Goal: Information Seeking & Learning: Find specific page/section

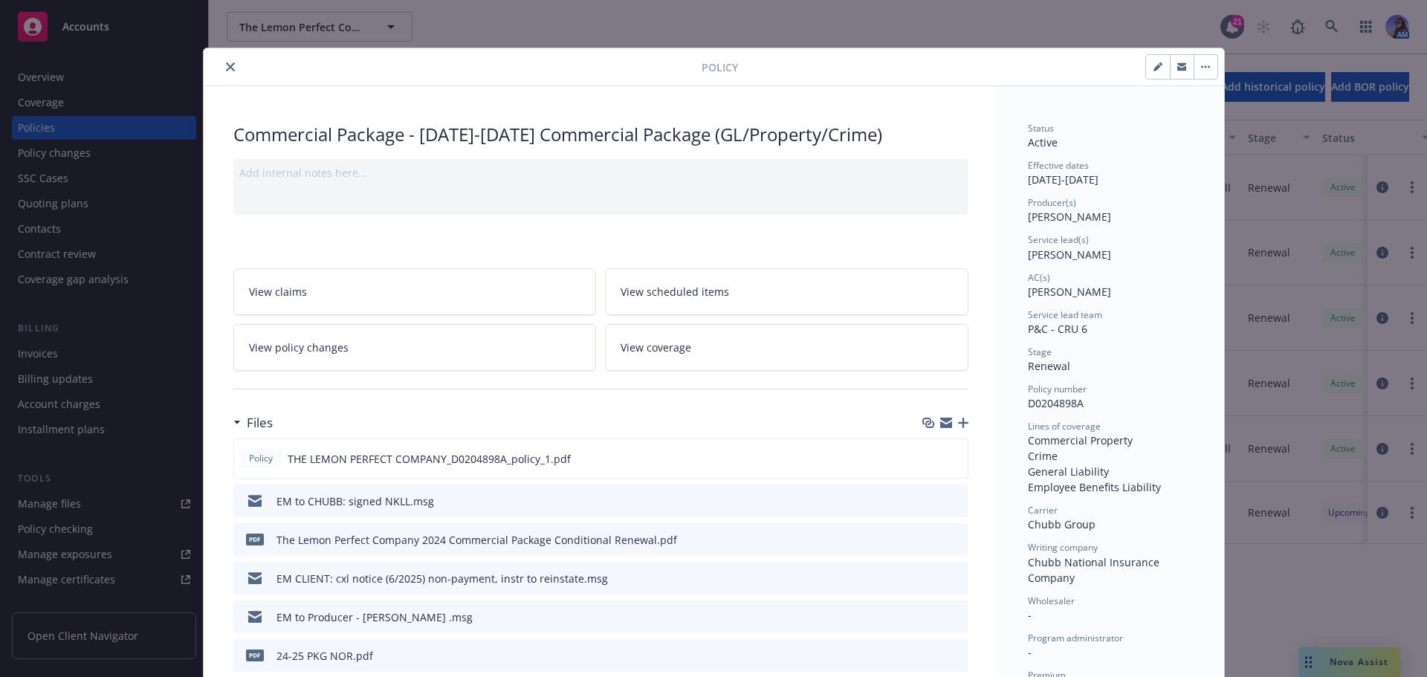
click at [226, 62] on icon "close" at bounding box center [230, 66] width 9 height 9
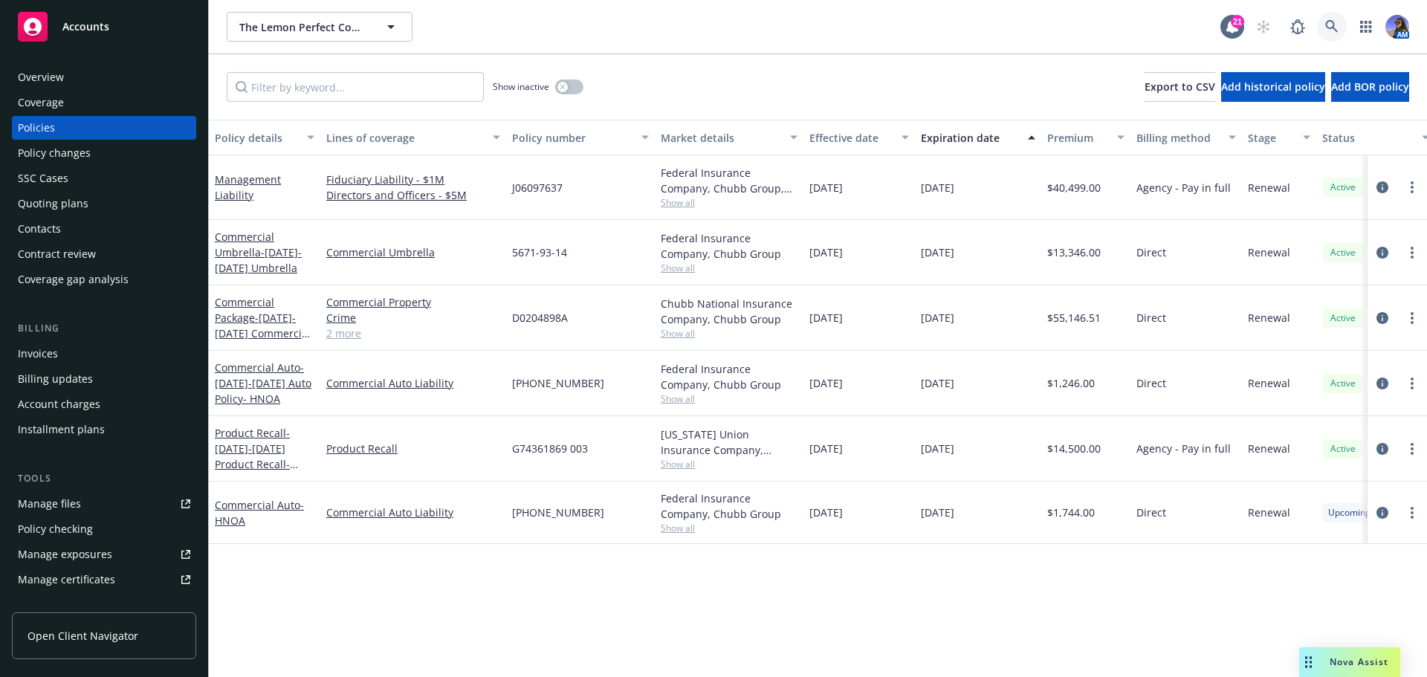
click at [1324, 28] on link at bounding box center [1332, 27] width 30 height 30
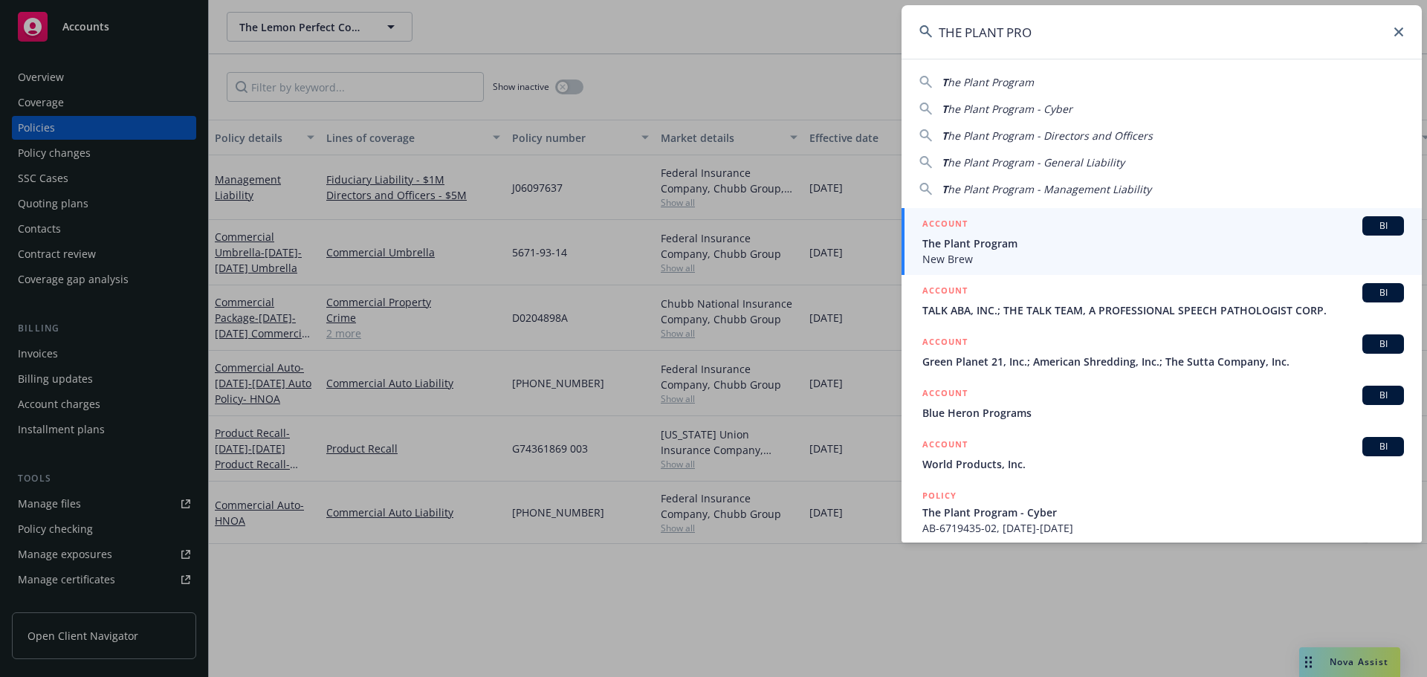
type input "THE PLANT PRO"
drag, startPoint x: 984, startPoint y: 246, endPoint x: 975, endPoint y: 248, distance: 8.3
click at [984, 246] on span "The Plant Program" at bounding box center [1164, 244] width 482 height 16
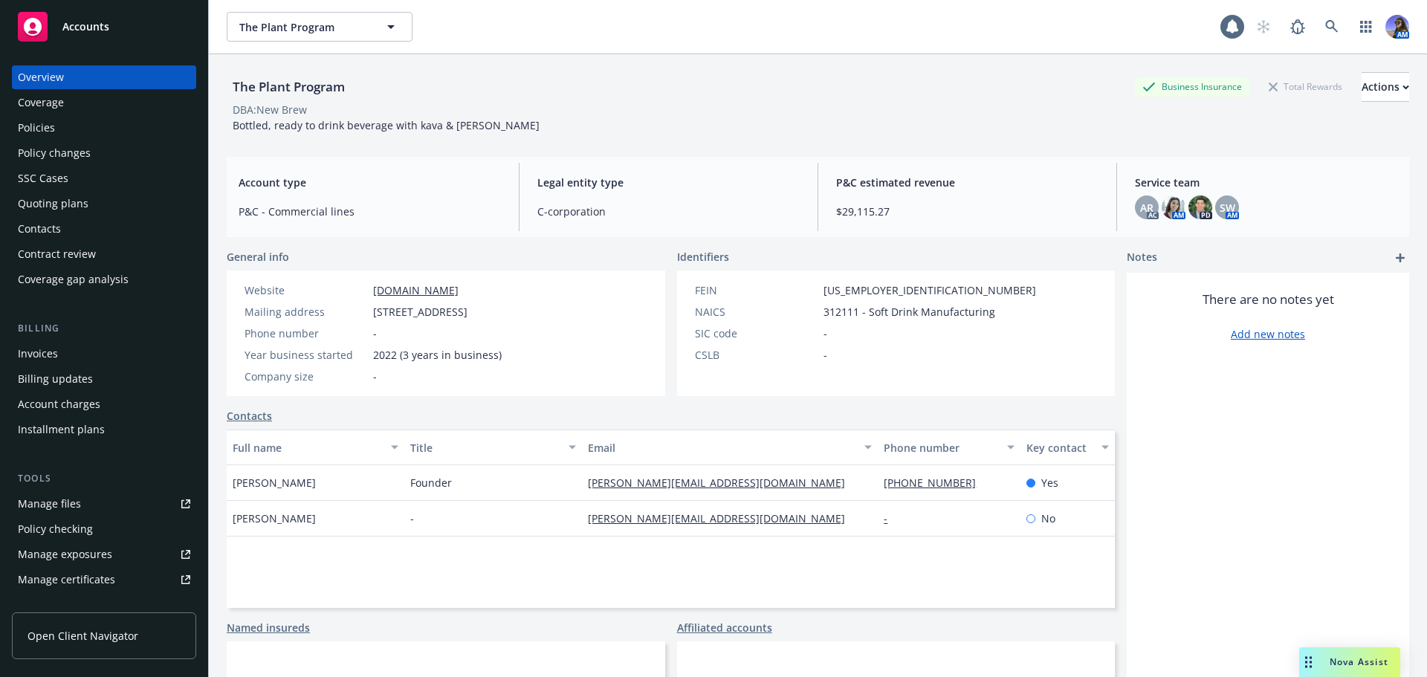
click at [34, 122] on div "Policies" at bounding box center [36, 128] width 37 height 24
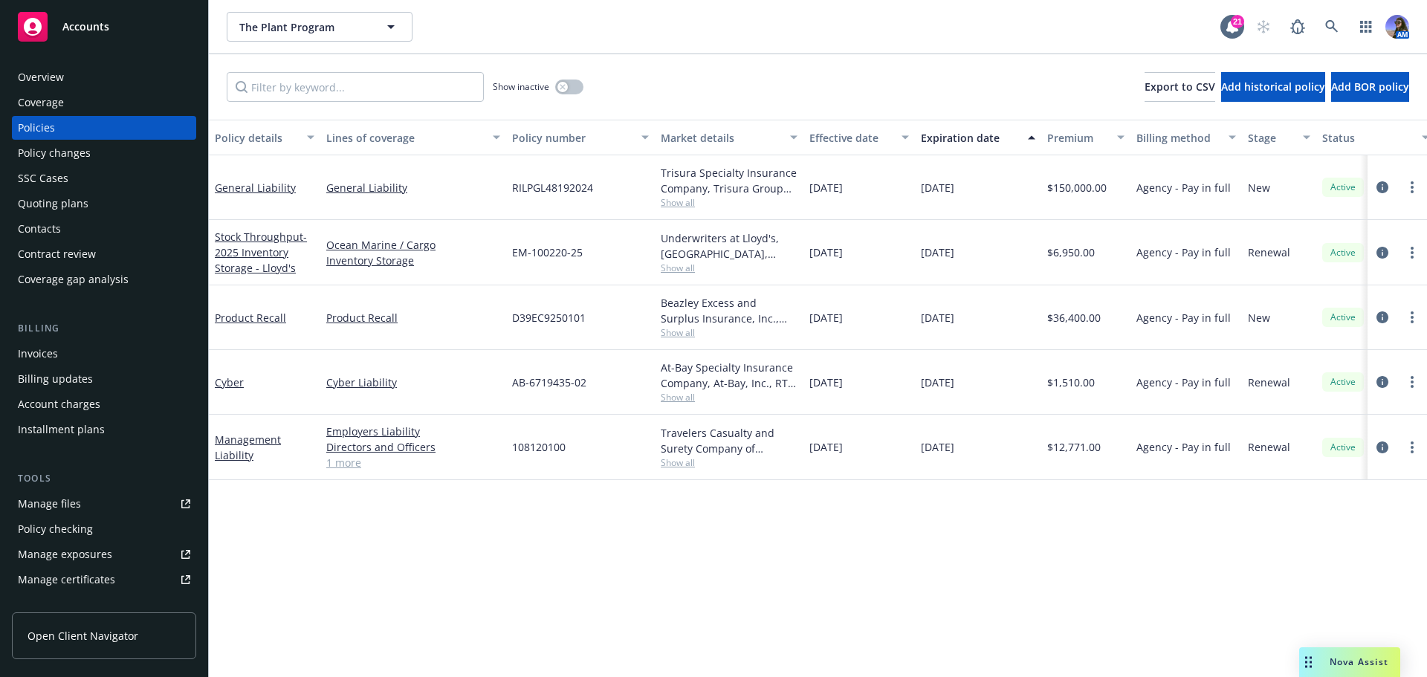
click at [683, 202] on span "Show all" at bounding box center [729, 202] width 137 height 13
click at [75, 201] on div "Quoting plans" at bounding box center [53, 204] width 71 height 24
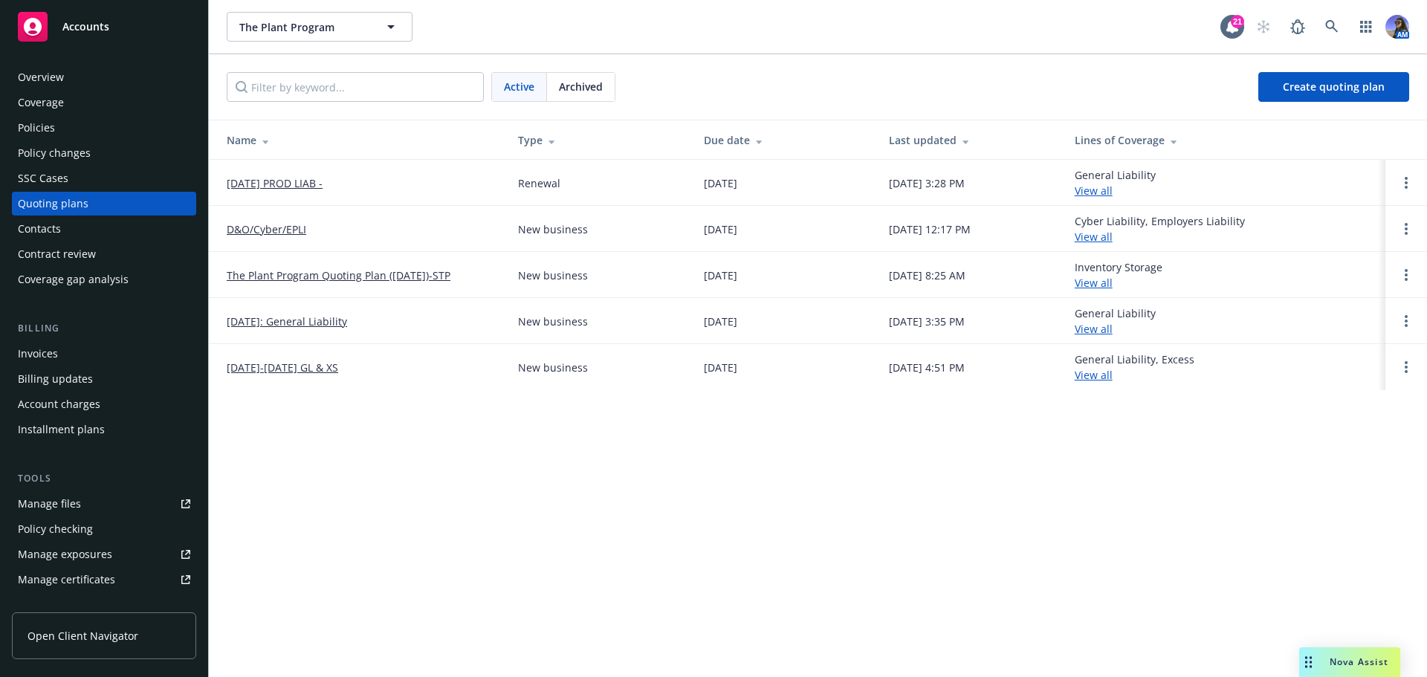
click at [290, 186] on link "[DATE] PROD LIAB -" at bounding box center [275, 183] width 96 height 16
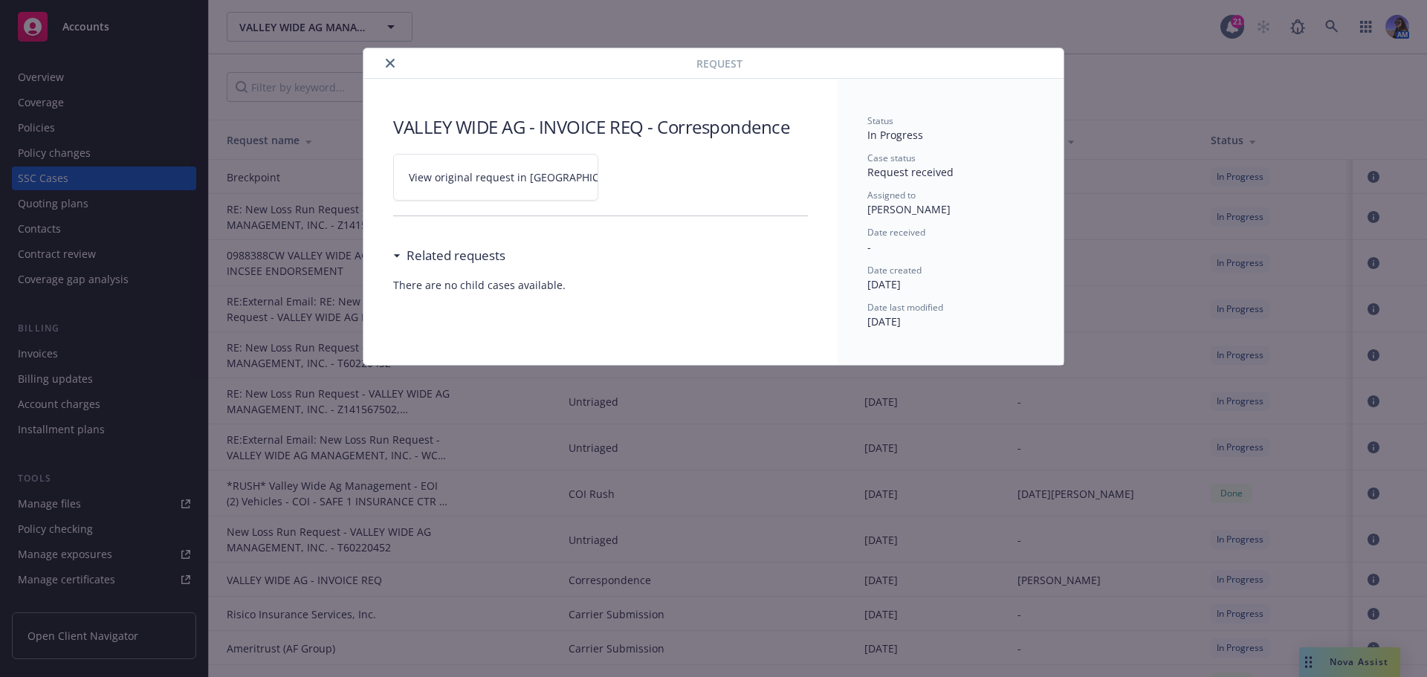
click at [387, 60] on icon "close" at bounding box center [390, 63] width 9 height 9
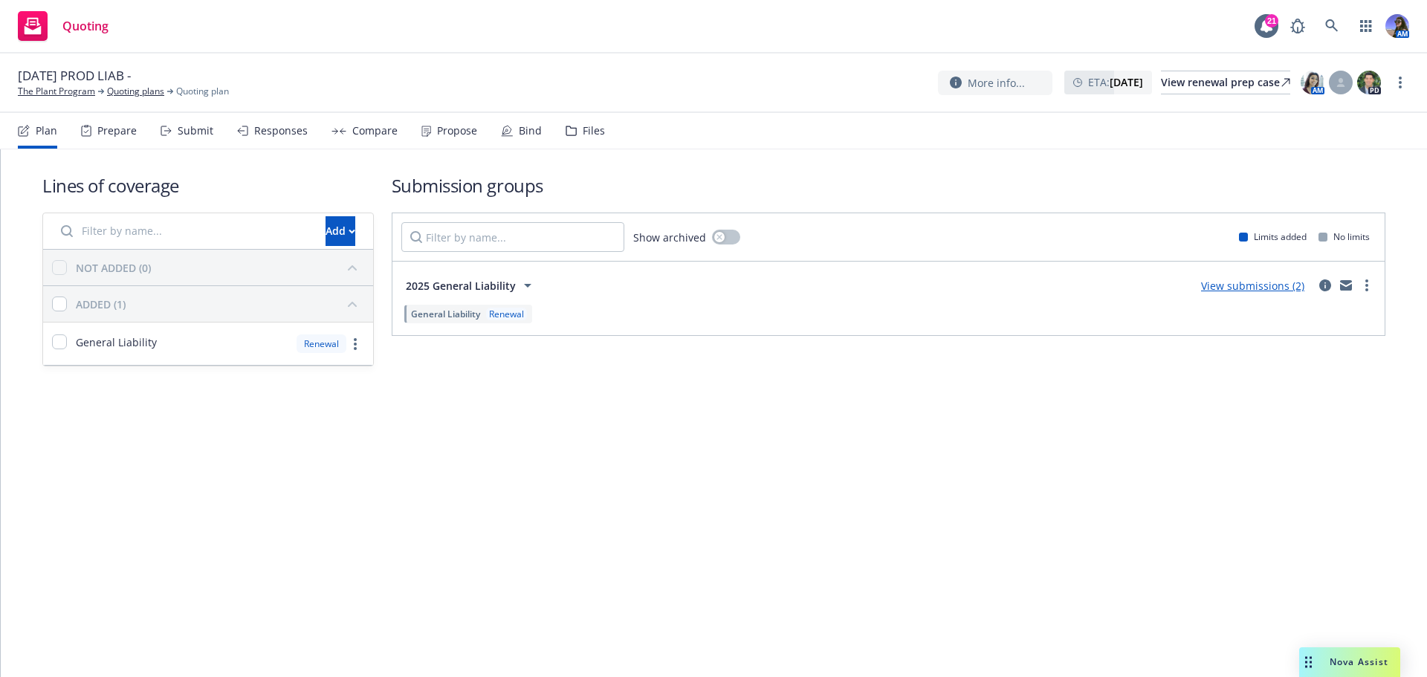
click at [575, 129] on div "Files" at bounding box center [585, 131] width 39 height 36
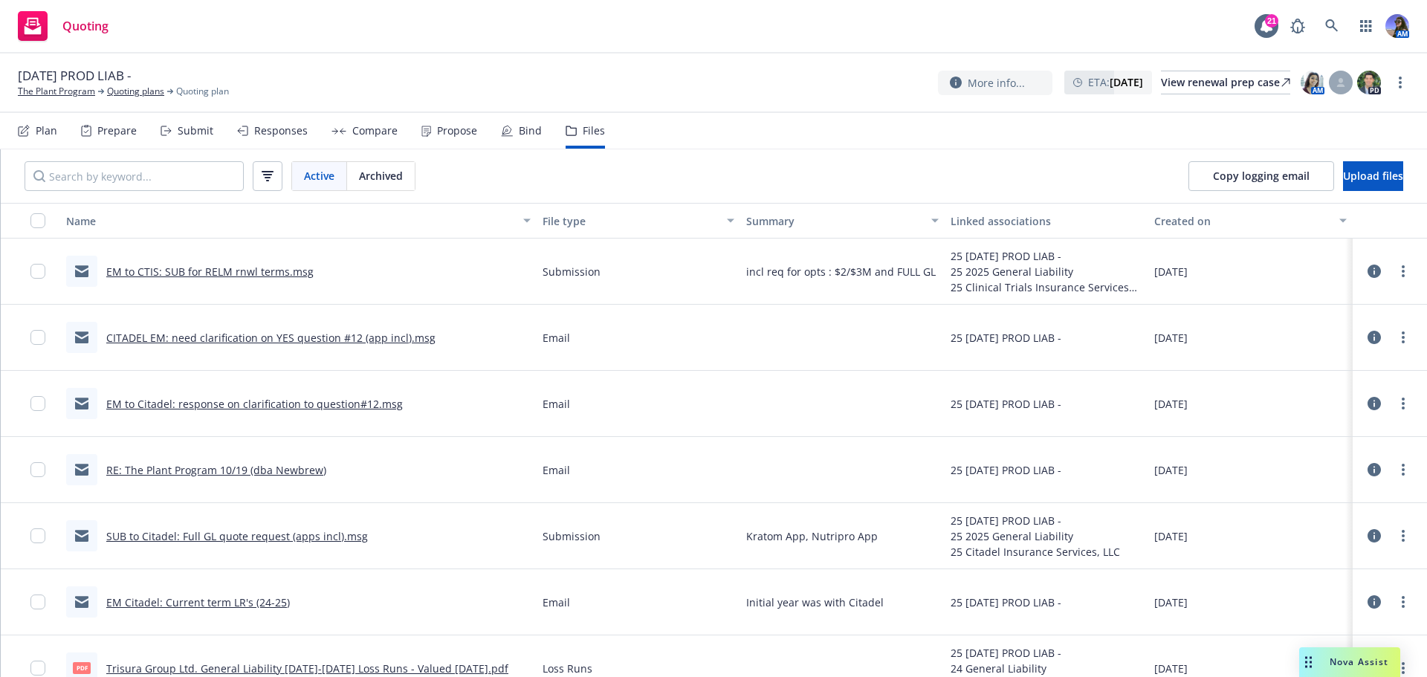
click at [207, 274] on link "EM to CTIS: SUB for RELM rnwl terms.msg" at bounding box center [209, 272] width 207 height 14
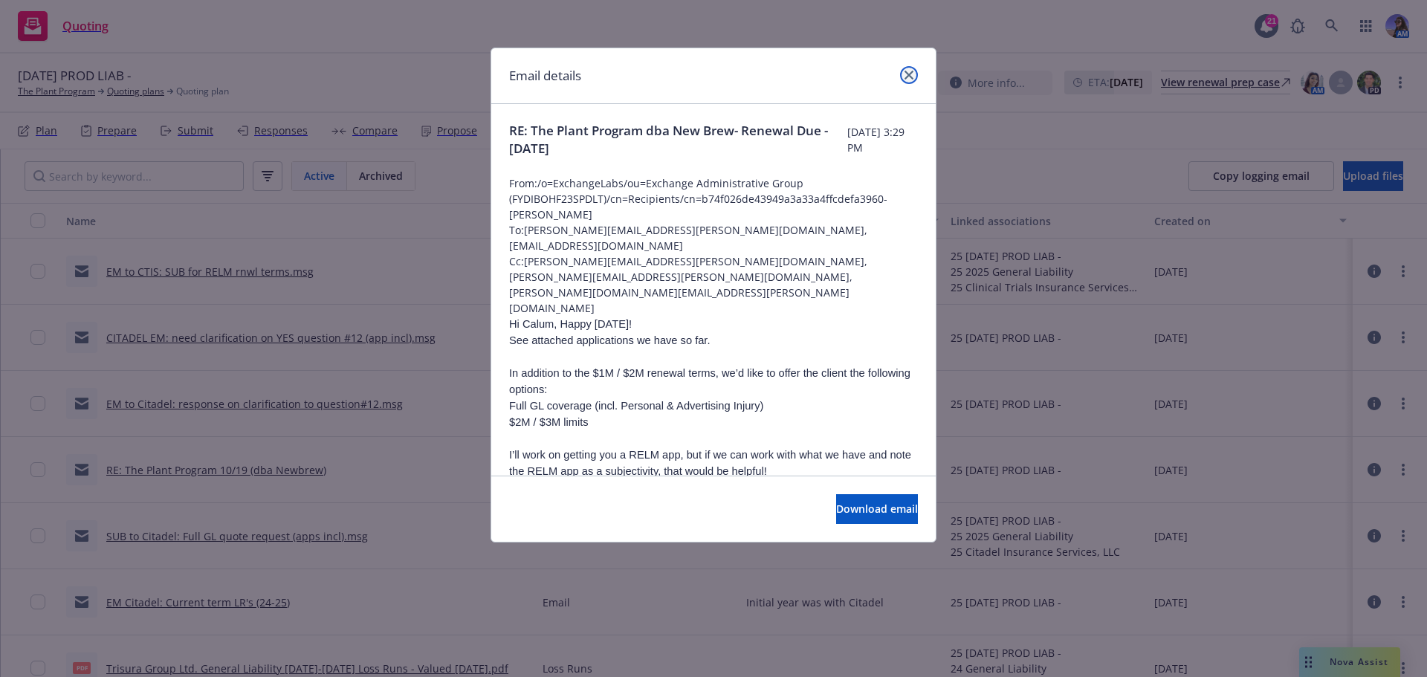
click at [914, 69] on link "close" at bounding box center [909, 75] width 18 height 18
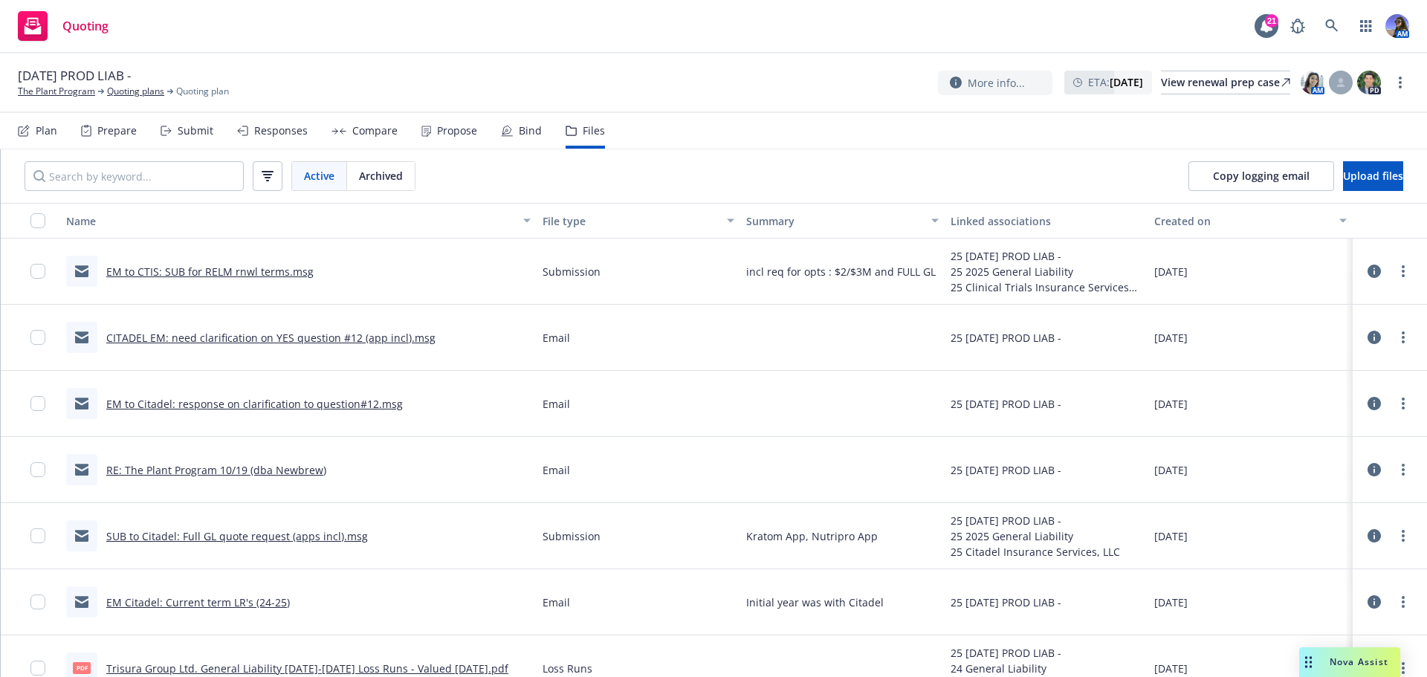
click at [265, 526] on div "SUB to Citadel: Full GL quote request (apps incl).msg" at bounding box center [217, 535] width 302 height 31
click at [248, 540] on link "SUB to Citadel: Full GL quote request (apps incl).msg" at bounding box center [237, 536] width 262 height 14
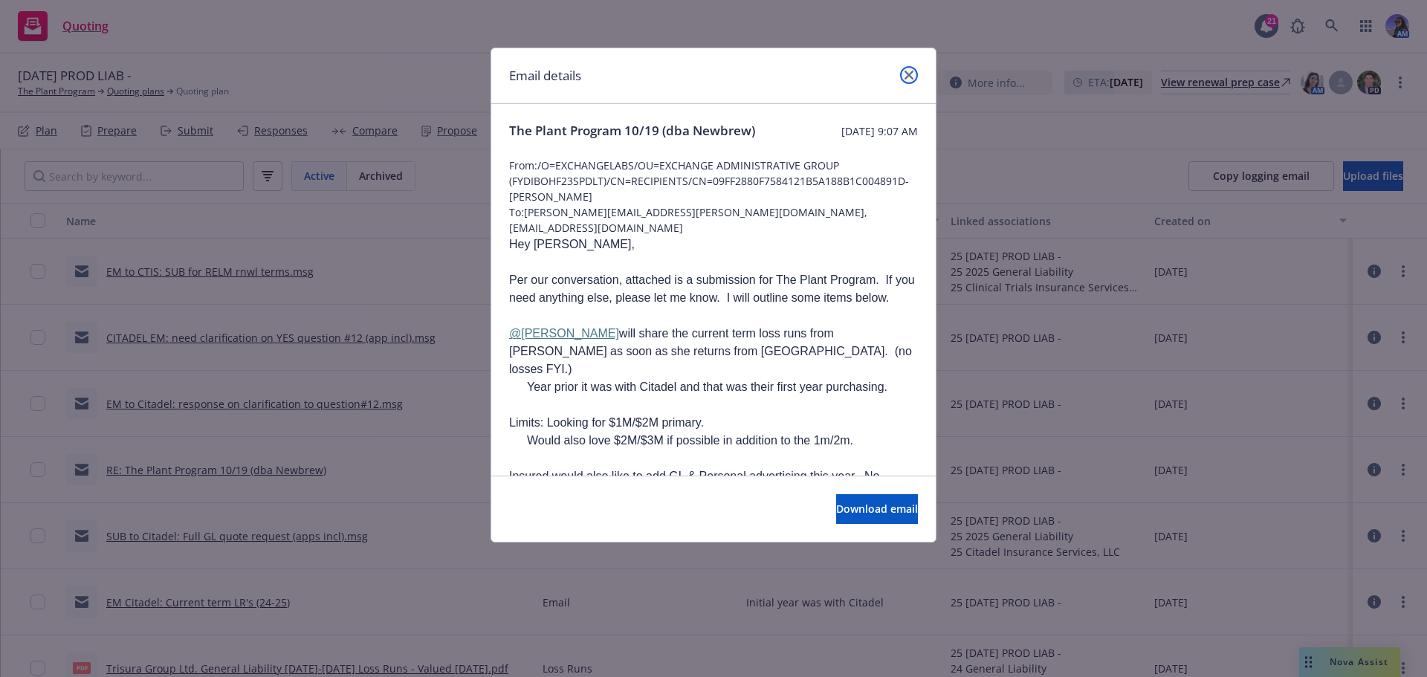
click at [909, 72] on icon "close" at bounding box center [909, 75] width 9 height 9
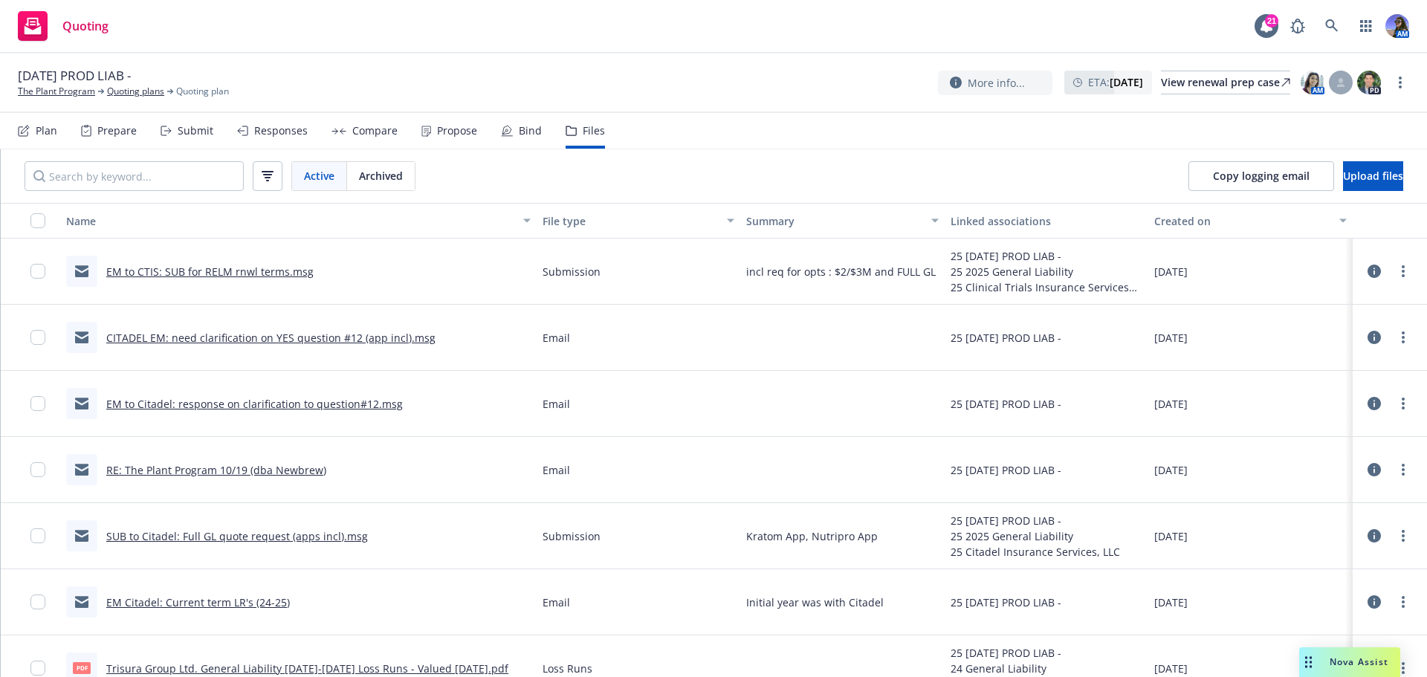
click at [269, 273] on link "EM to CTIS: SUB for RELM rnwl terms.msg" at bounding box center [209, 272] width 207 height 14
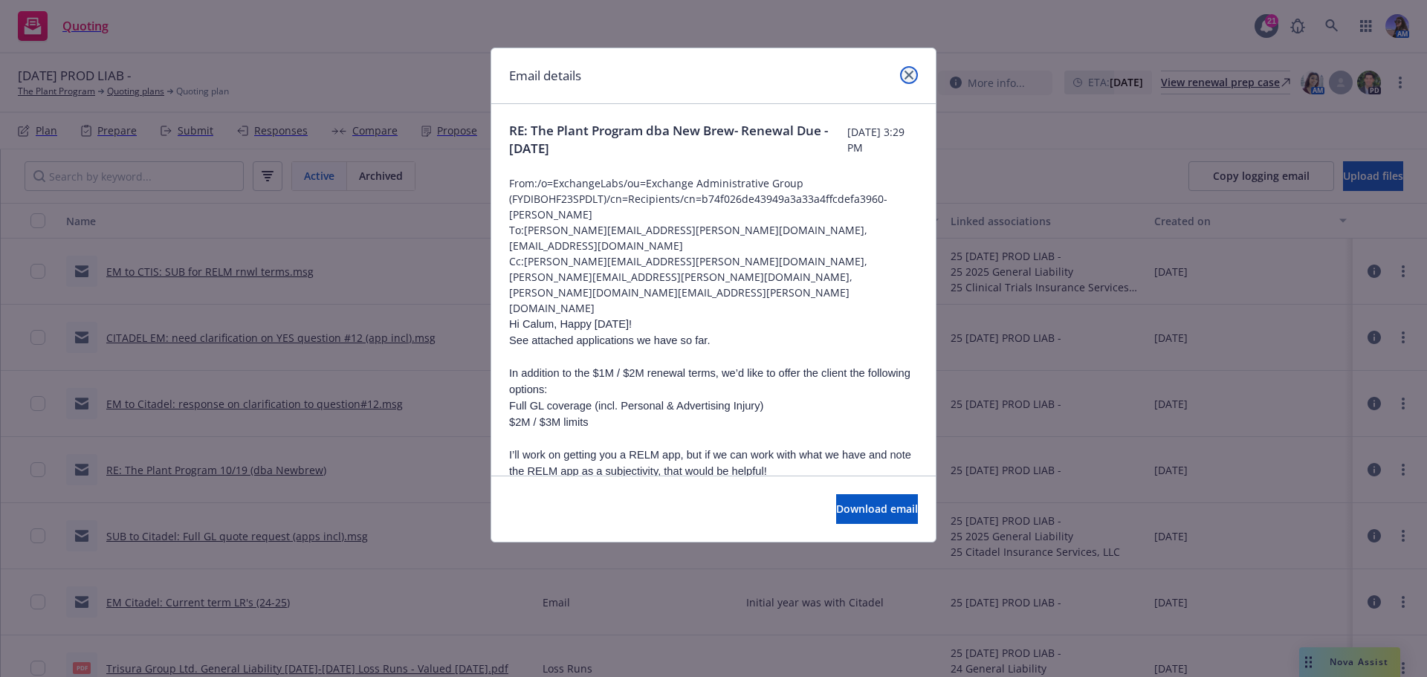
click at [911, 73] on icon "close" at bounding box center [909, 75] width 9 height 9
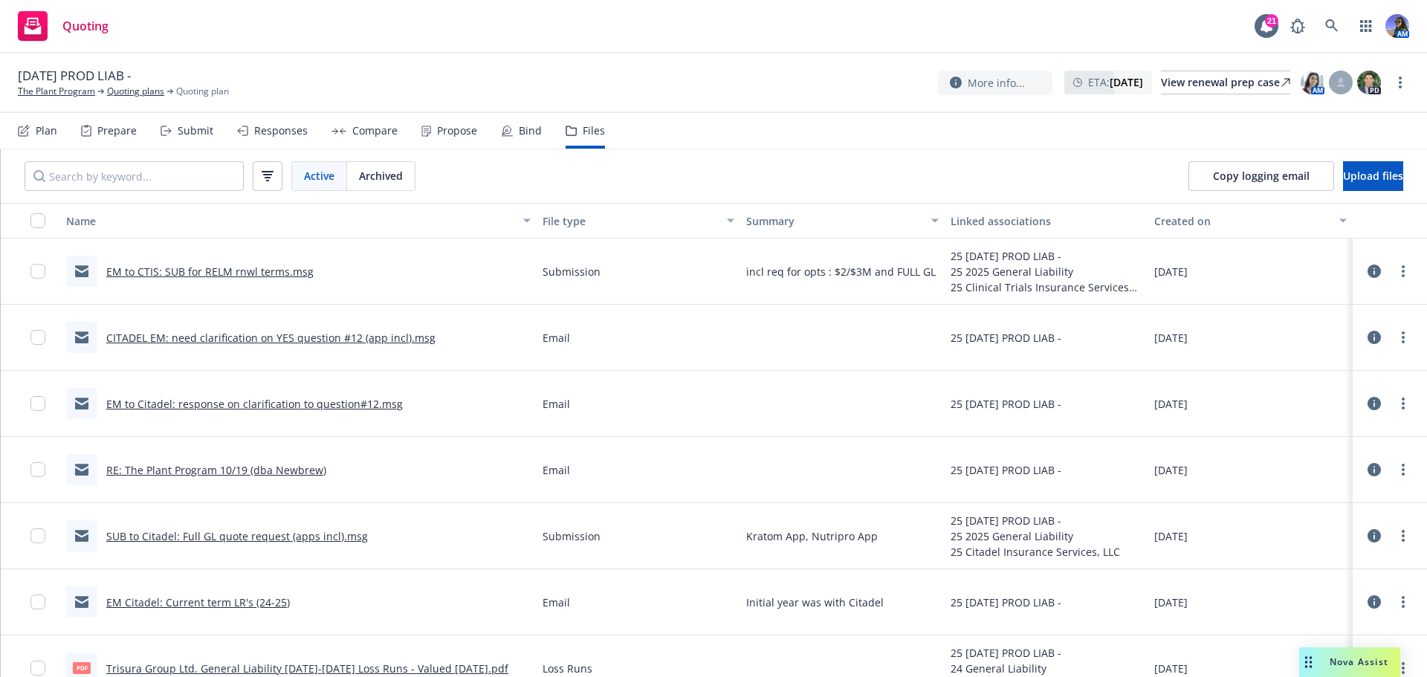
click at [219, 276] on link "EM to CTIS: SUB for RELM rnwl terms.msg" at bounding box center [209, 272] width 207 height 14
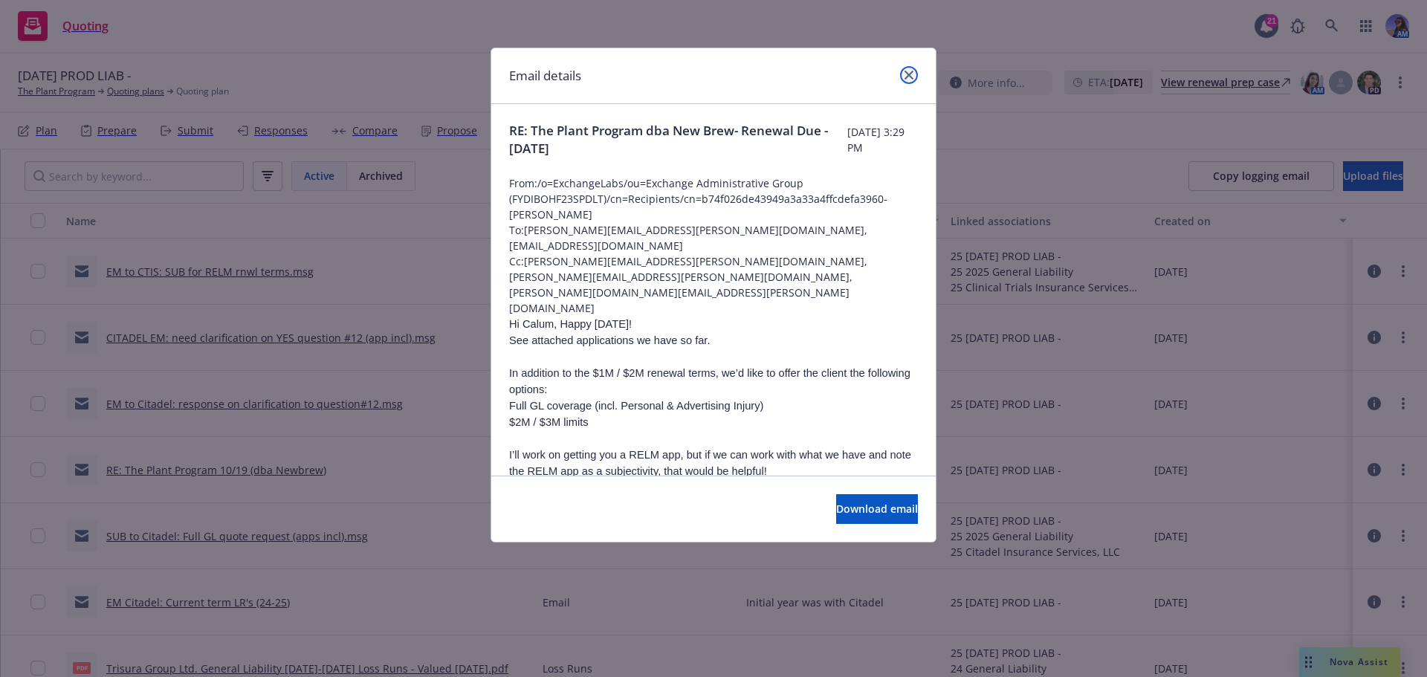
click at [909, 74] on icon "close" at bounding box center [909, 75] width 9 height 9
